Goal: Task Accomplishment & Management: Use online tool/utility

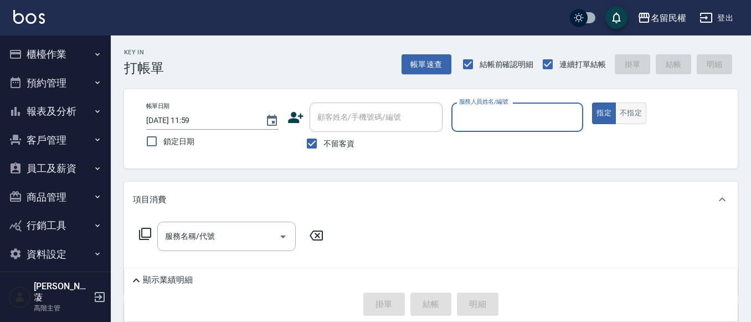
click at [629, 117] on button "不指定" at bounding box center [630, 113] width 31 height 22
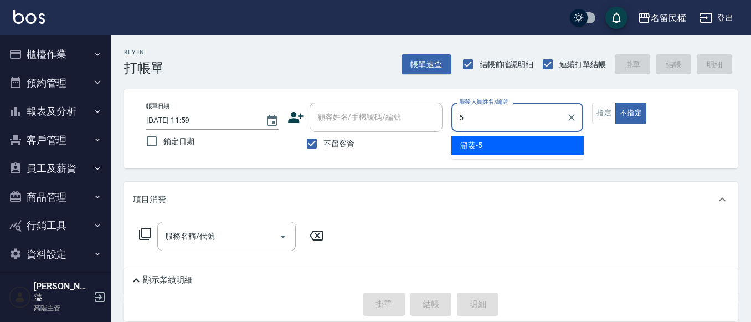
type input "瀞蓤-5"
type button "false"
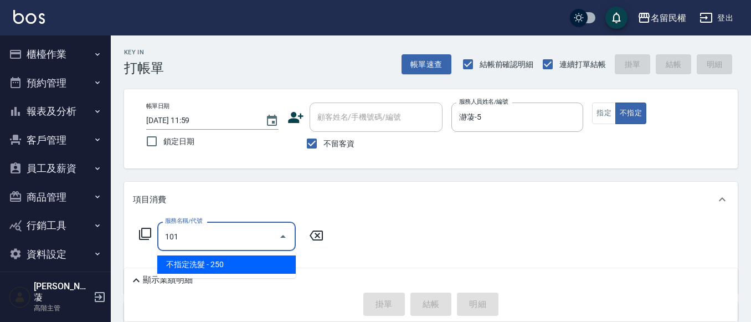
type input "不指定洗髮(101)"
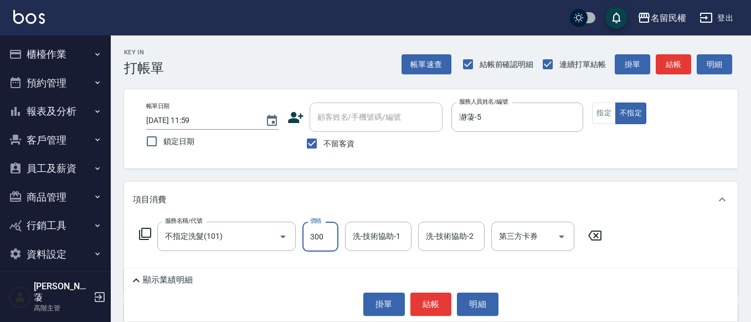
type input "300"
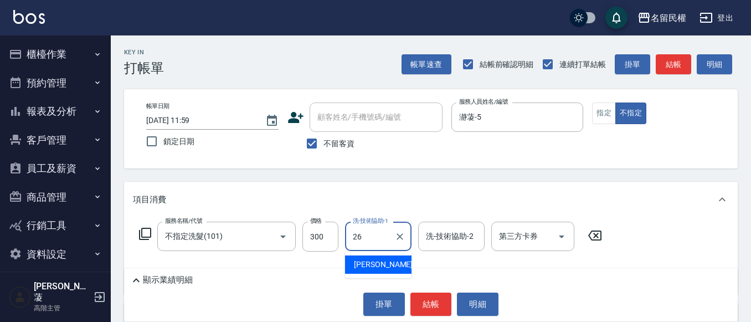
type input "沅莘-26"
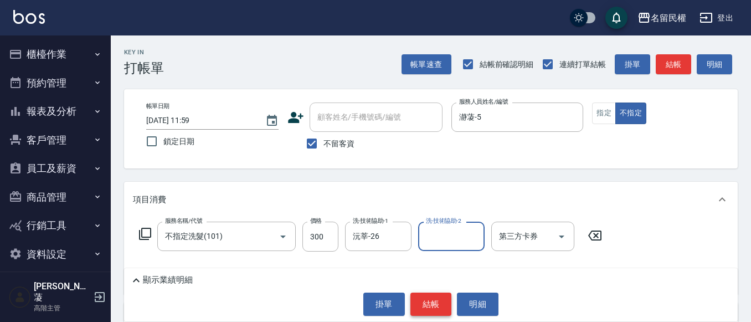
click at [426, 302] on button "結帳" at bounding box center [431, 303] width 42 height 23
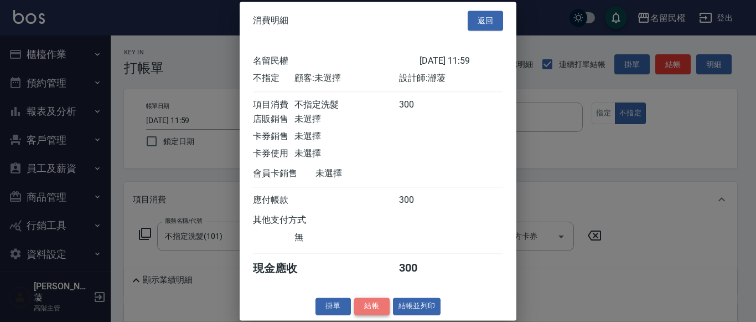
click at [368, 302] on button "結帳" at bounding box center [371, 305] width 35 height 17
type input "[DATE] 12:00"
